Goal: Check status: Check status

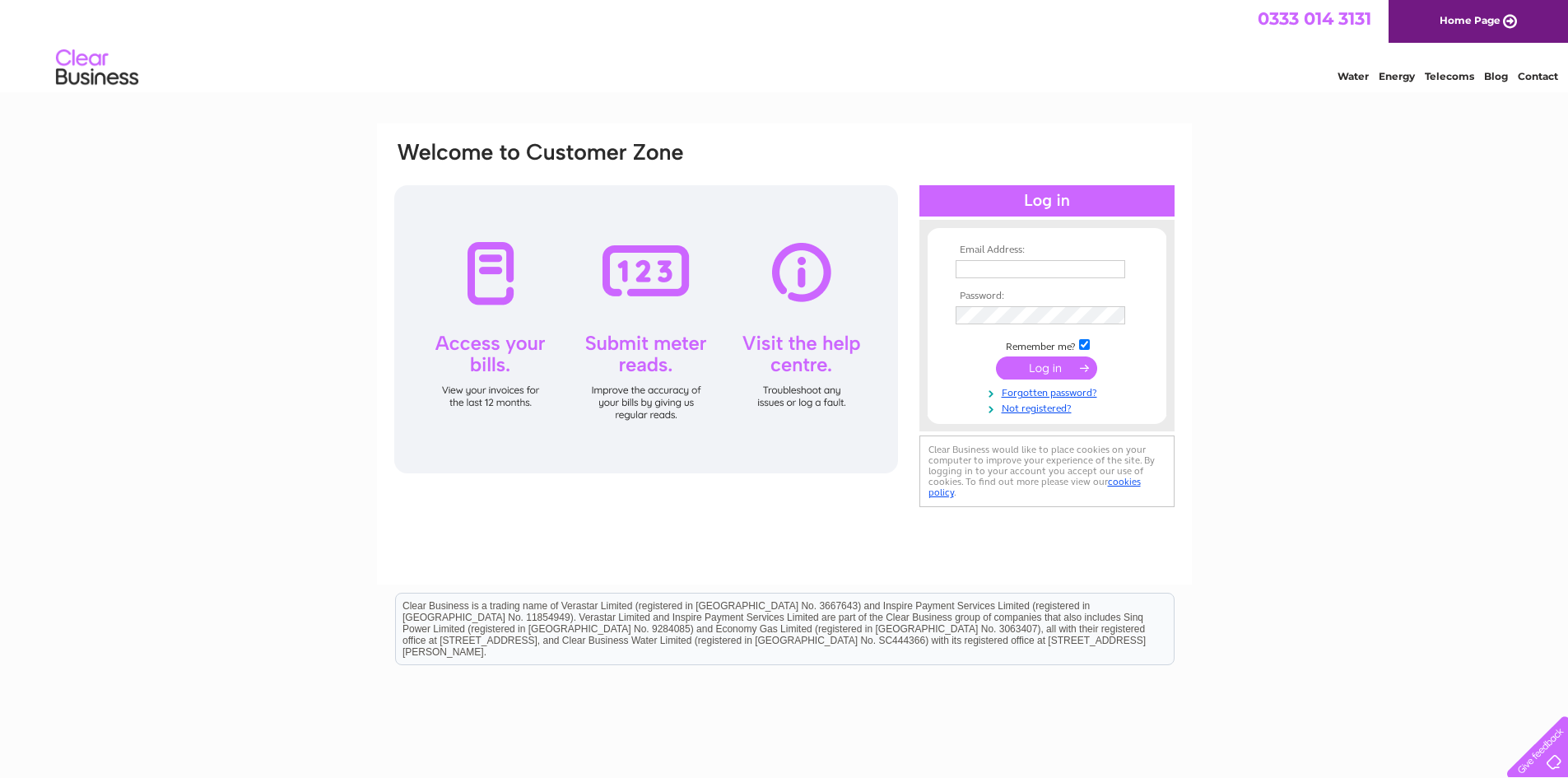
type input "[PERSON_NAME][EMAIL_ADDRESS][DOMAIN_NAME]"
click at [1042, 365] on input "submit" at bounding box center [1046, 367] width 102 height 23
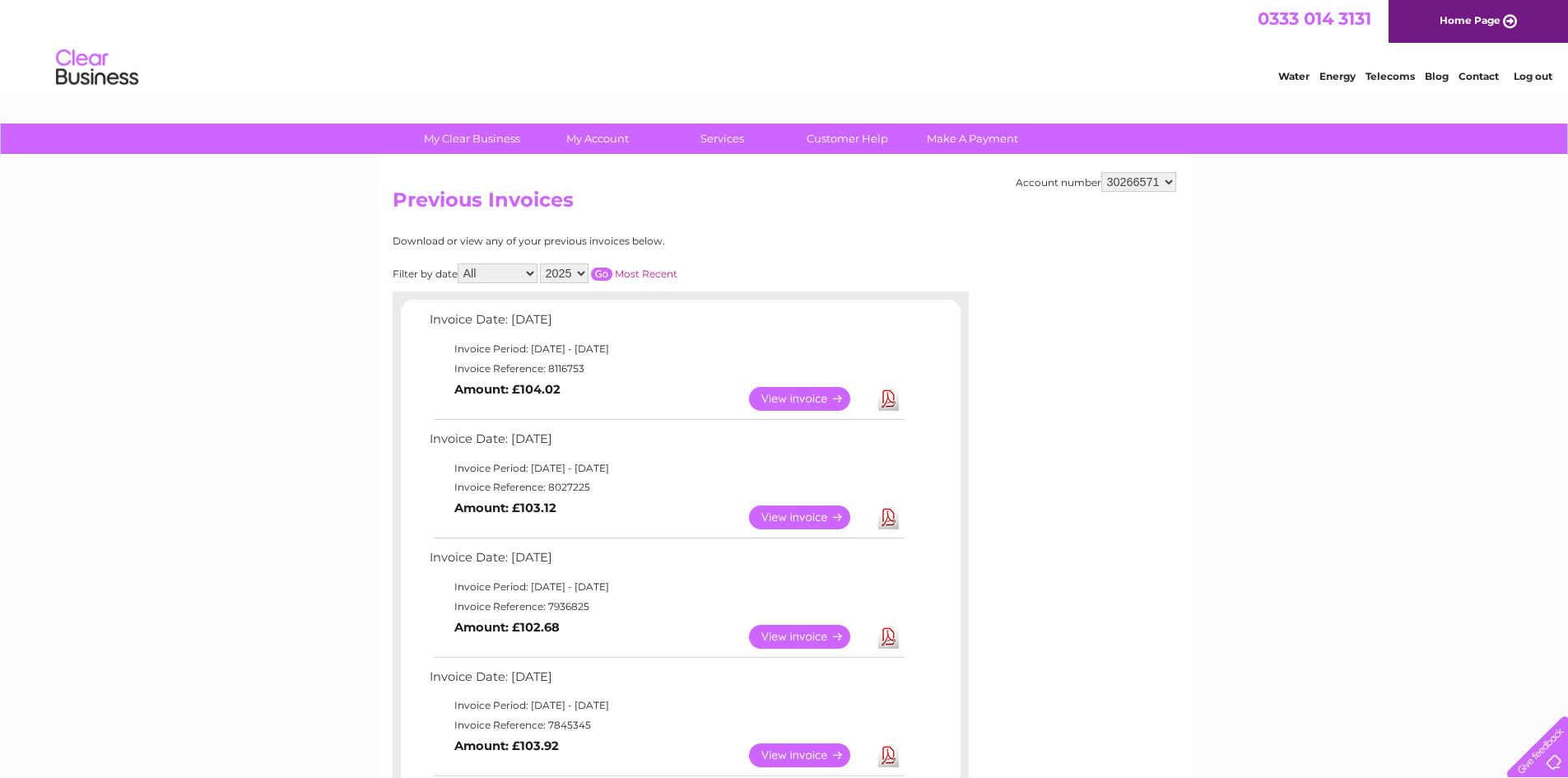
click at [776, 399] on link "View" at bounding box center [810, 399] width 121 height 24
